Goal: Contribute content

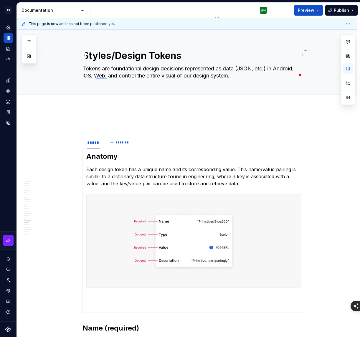
scroll to position [1832, 0]
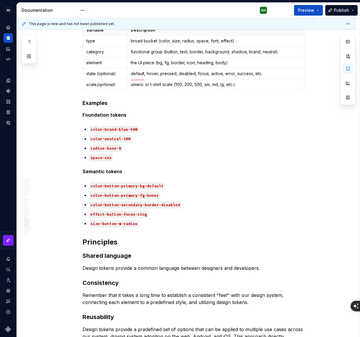
type textarea "*"
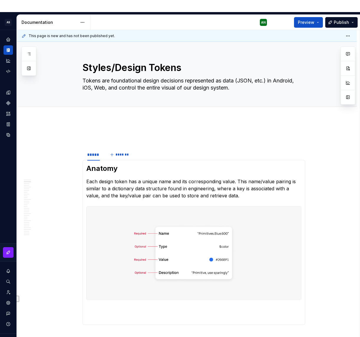
type textarea "*"
